Goal: Feedback & Contribution: Leave review/rating

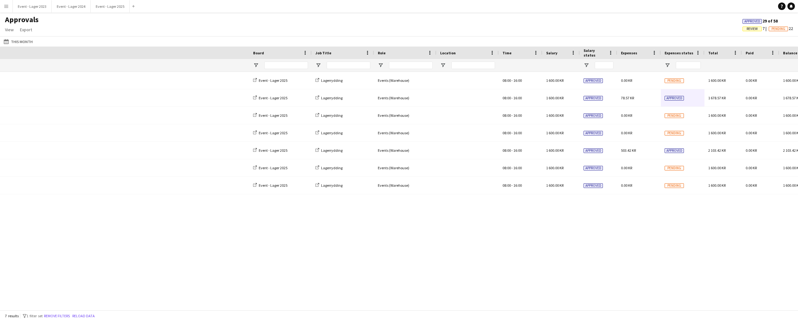
scroll to position [0, 334]
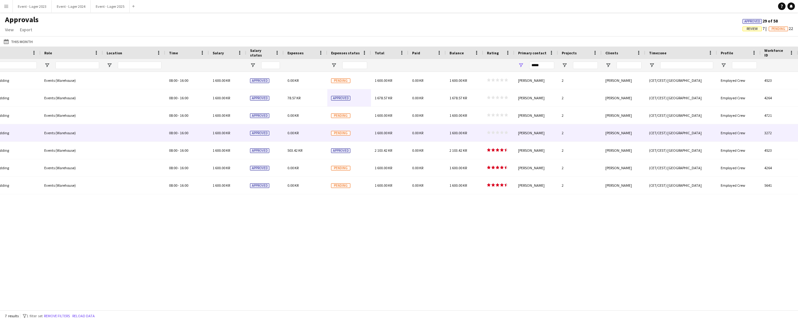
click at [500, 131] on icon "star" at bounding box center [502, 132] width 4 height 4
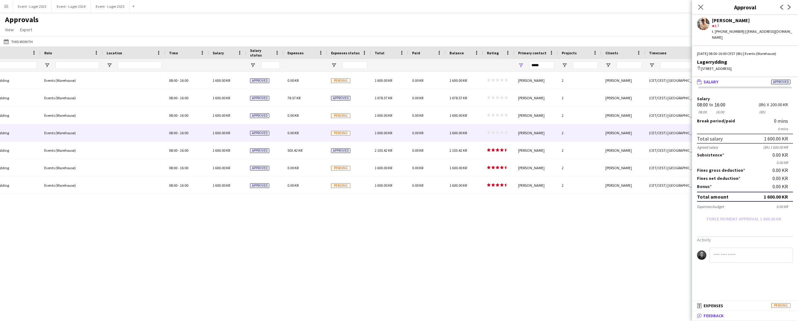
click at [732, 314] on mat-panel-title "bubble-pencil Feedback" at bounding box center [744, 315] width 104 height 6
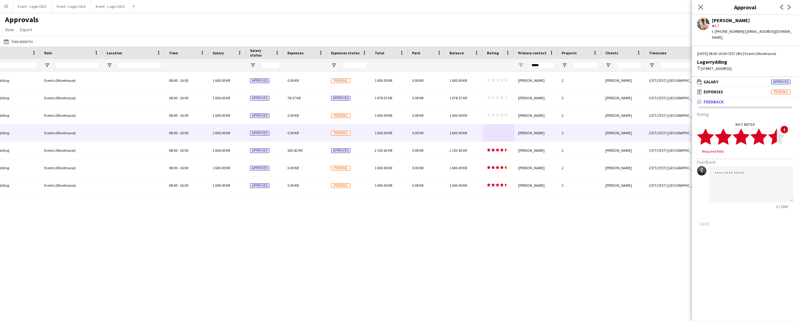
click at [776, 137] on icon "star" at bounding box center [776, 136] width 17 height 17
click at [704, 213] on button "Save" at bounding box center [704, 218] width 15 height 10
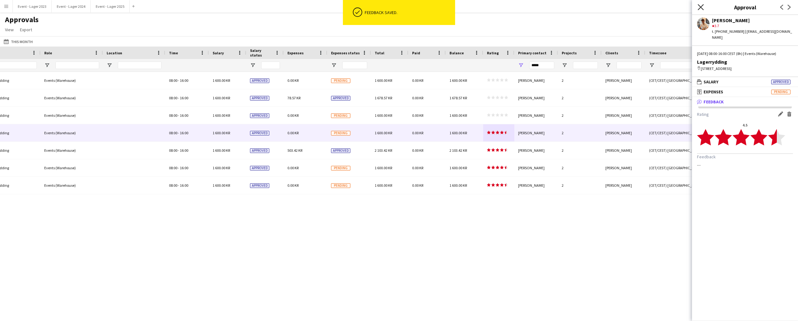
click at [702, 7] on icon at bounding box center [701, 7] width 6 height 6
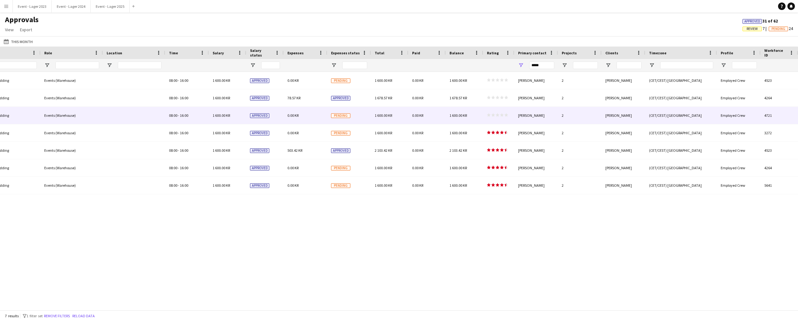
click at [500, 114] on span "star star star star star" at bounding box center [497, 115] width 21 height 4
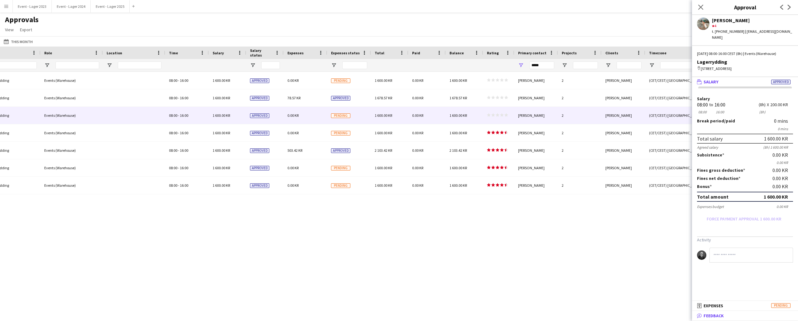
click at [717, 315] on span "Feedback" at bounding box center [714, 315] width 20 height 6
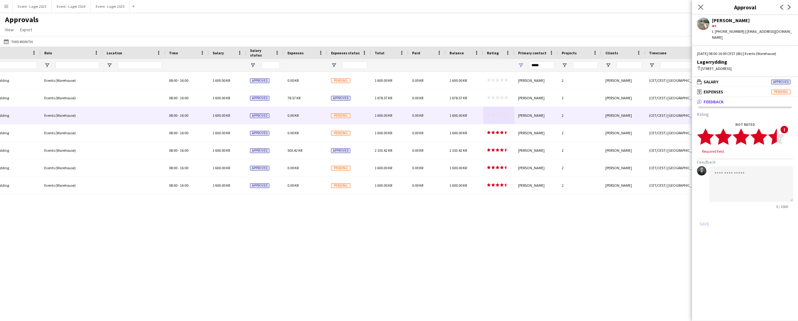
click at [775, 137] on icon "star" at bounding box center [776, 136] width 17 height 17
click at [704, 213] on button "Save" at bounding box center [704, 218] width 15 height 10
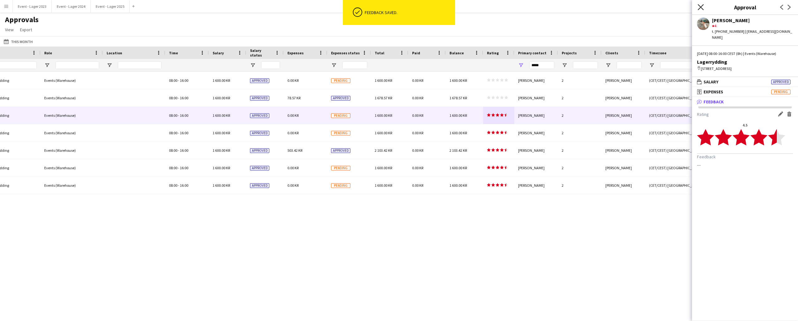
click at [702, 7] on icon "Close pop-in" at bounding box center [701, 7] width 6 height 6
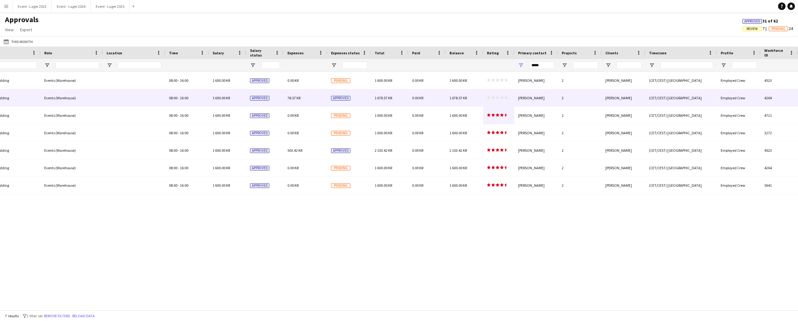
click at [499, 95] on div "star star star star star star star star star star" at bounding box center [498, 97] width 31 height 17
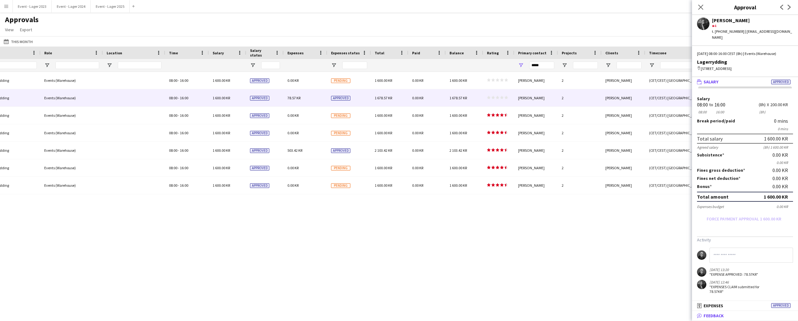
click at [720, 314] on span "Feedback" at bounding box center [714, 315] width 20 height 6
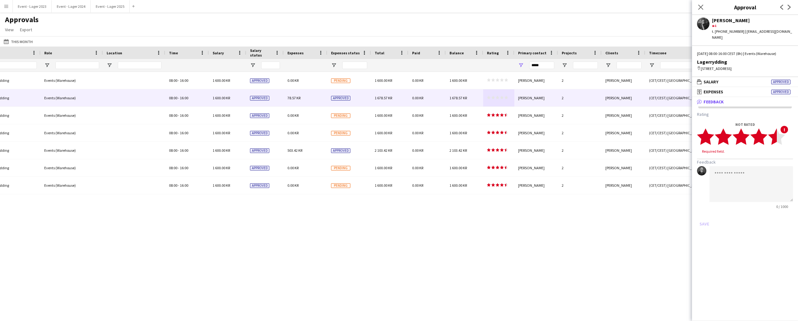
click at [774, 139] on icon "star" at bounding box center [776, 136] width 17 height 17
click at [704, 213] on button "Save" at bounding box center [704, 218] width 15 height 10
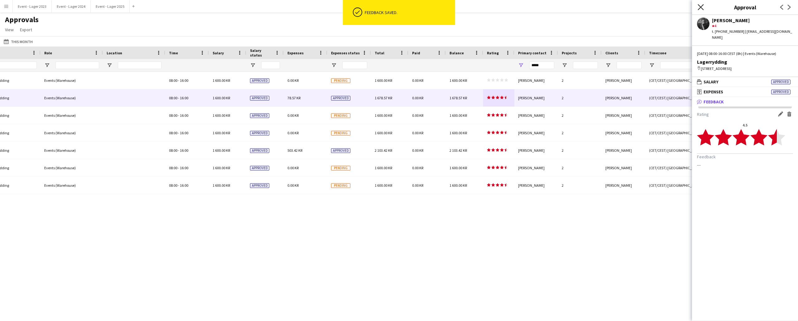
click at [701, 7] on icon at bounding box center [701, 7] width 6 height 6
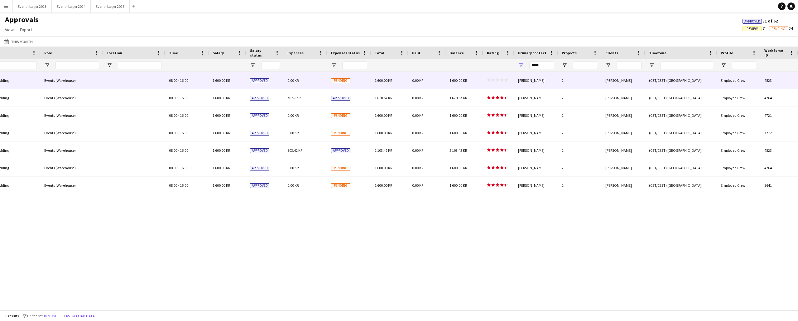
click at [499, 79] on icon "star" at bounding box center [498, 80] width 4 height 4
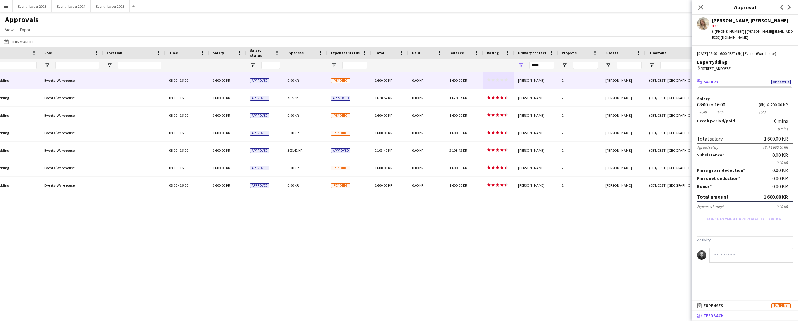
click at [716, 315] on span "Feedback" at bounding box center [714, 315] width 20 height 6
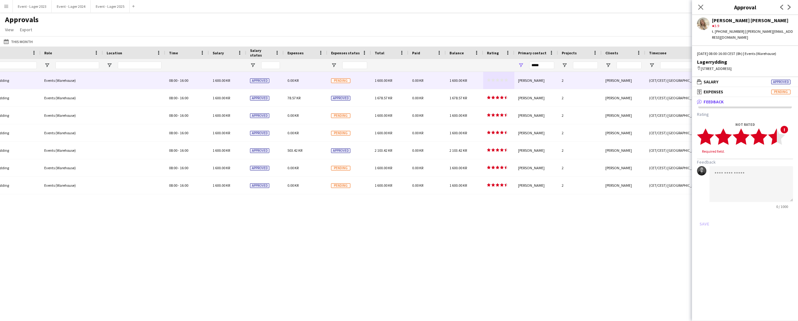
click at [774, 139] on icon "star" at bounding box center [776, 136] width 17 height 17
click at [704, 213] on button "Save" at bounding box center [704, 218] width 15 height 10
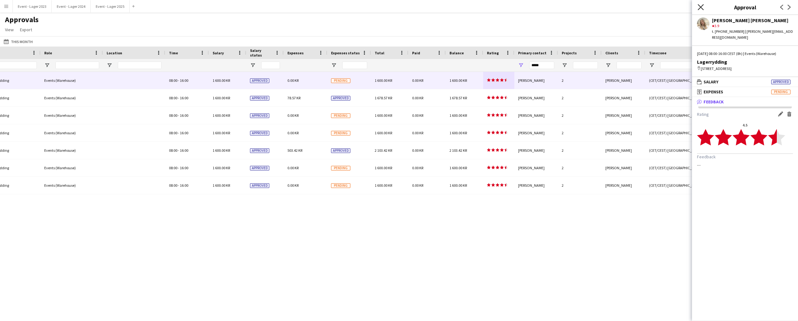
click at [701, 6] on icon "Close pop-in" at bounding box center [701, 7] width 6 height 6
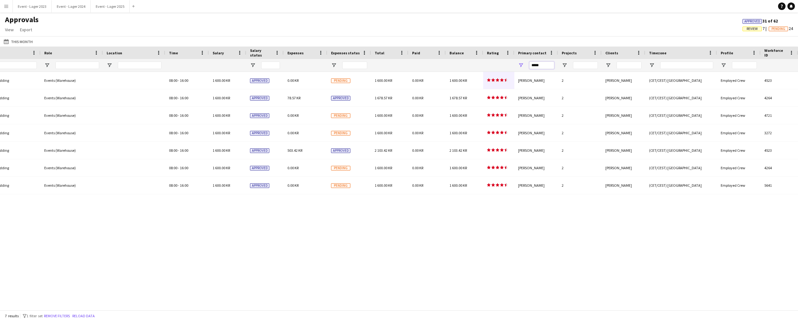
click at [544, 65] on input "*****" at bounding box center [541, 64] width 25 height 7
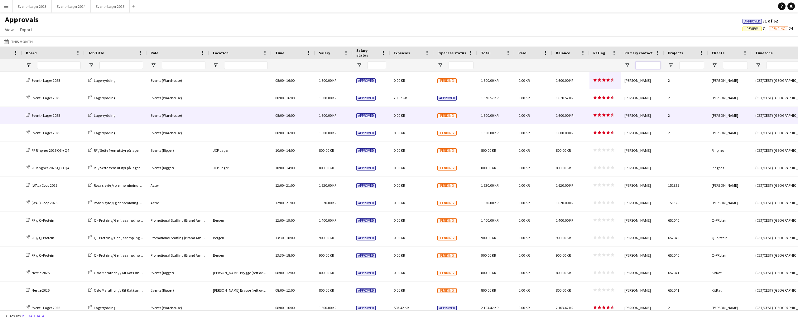
scroll to position [0, 0]
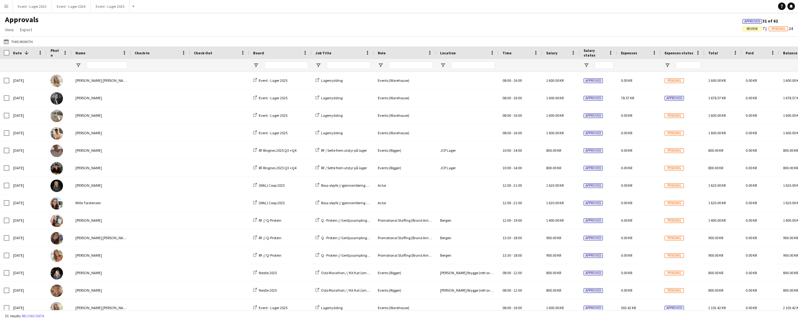
click at [7, 6] on app-icon "Menu" at bounding box center [6, 6] width 5 height 5
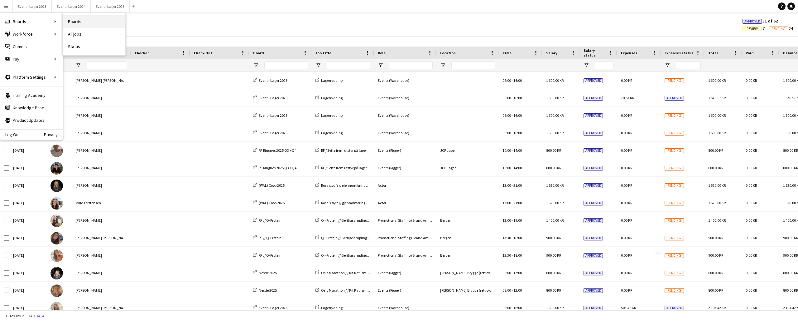
click at [84, 22] on link "Boards" at bounding box center [94, 21] width 62 height 12
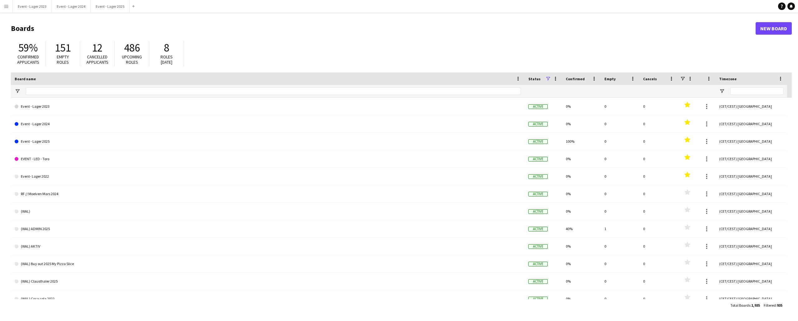
click at [7, 5] on app-icon "Menu" at bounding box center [6, 6] width 5 height 5
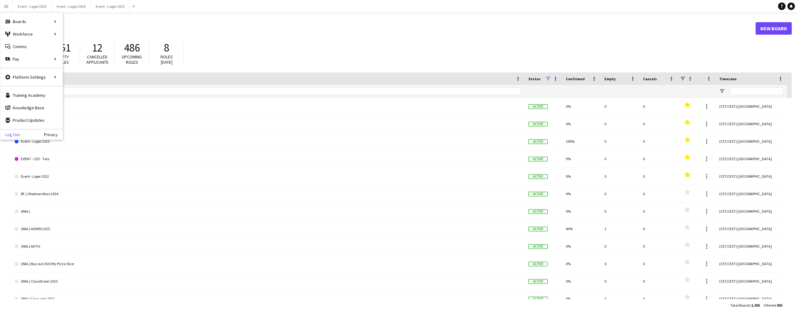
click at [11, 132] on link "Log Out" at bounding box center [10, 134] width 20 height 5
